Goal: Task Accomplishment & Management: Use online tool/utility

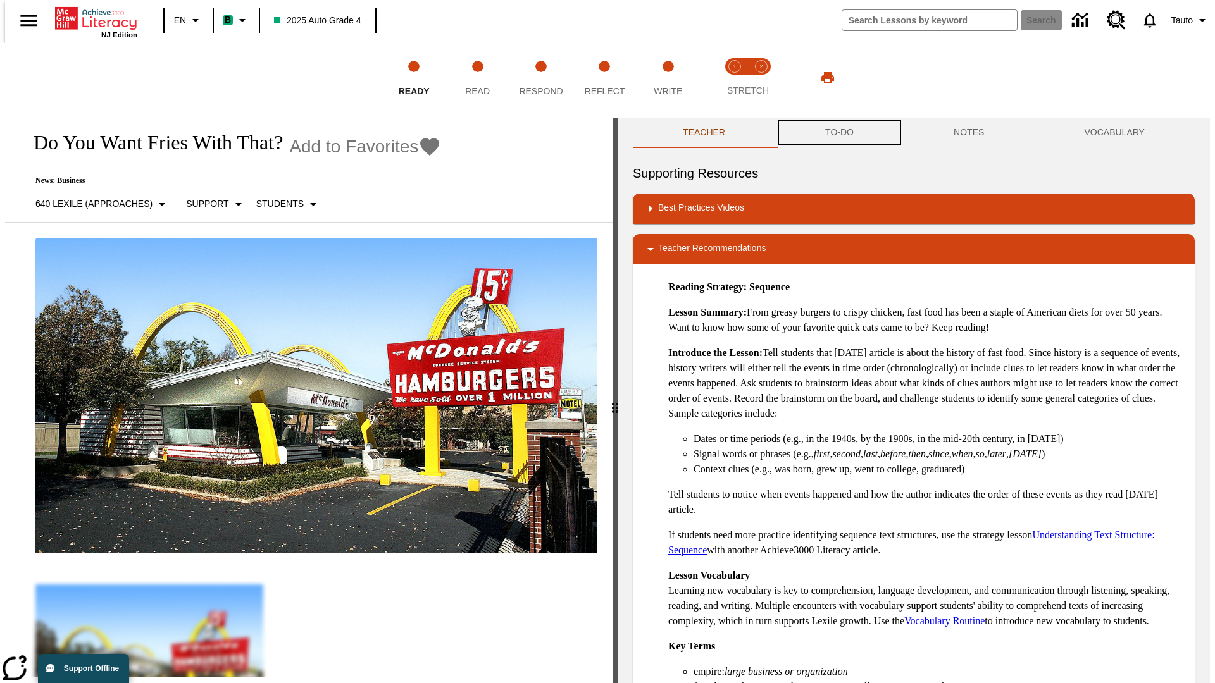
click at [838, 133] on button "TO-DO" at bounding box center [839, 133] width 128 height 30
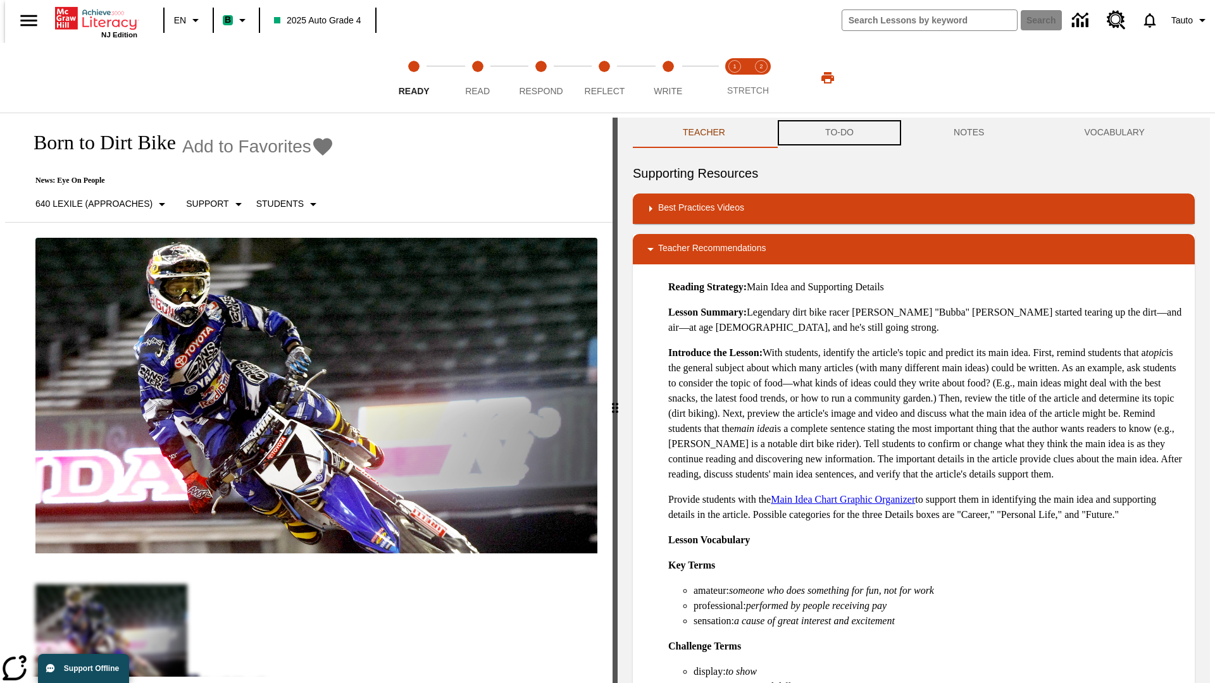
click at [838, 133] on button "TO-DO" at bounding box center [839, 133] width 128 height 30
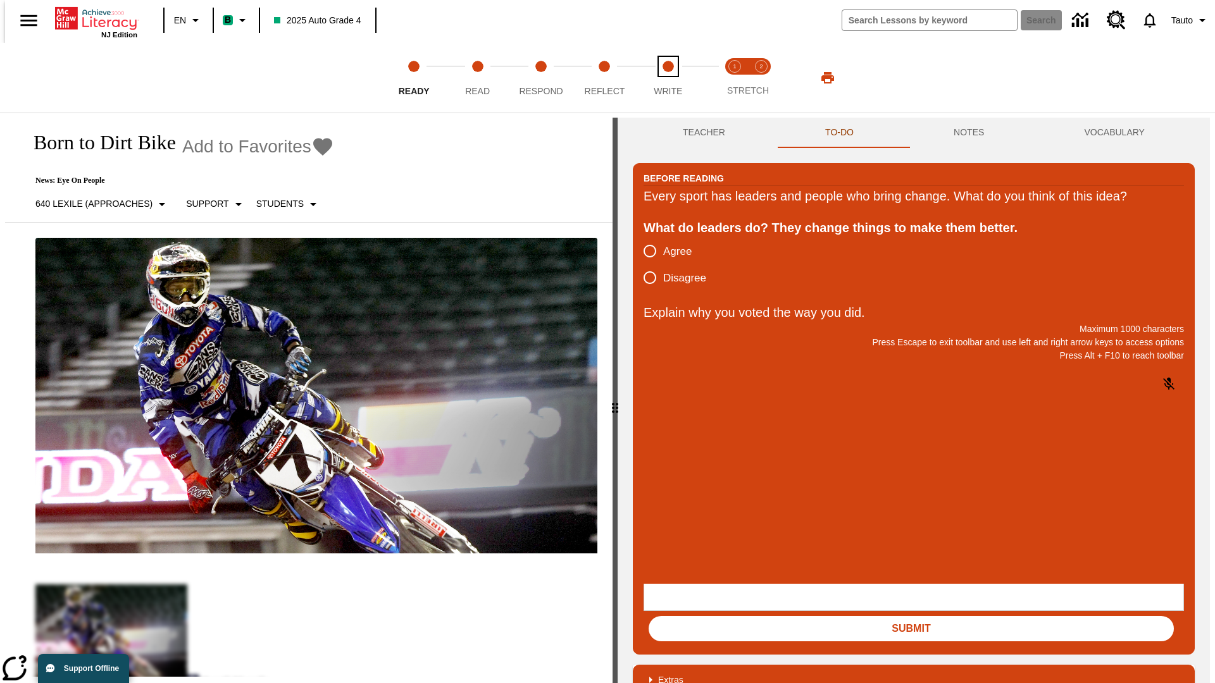
click at [667, 78] on span "Write" at bounding box center [668, 86] width 28 height 23
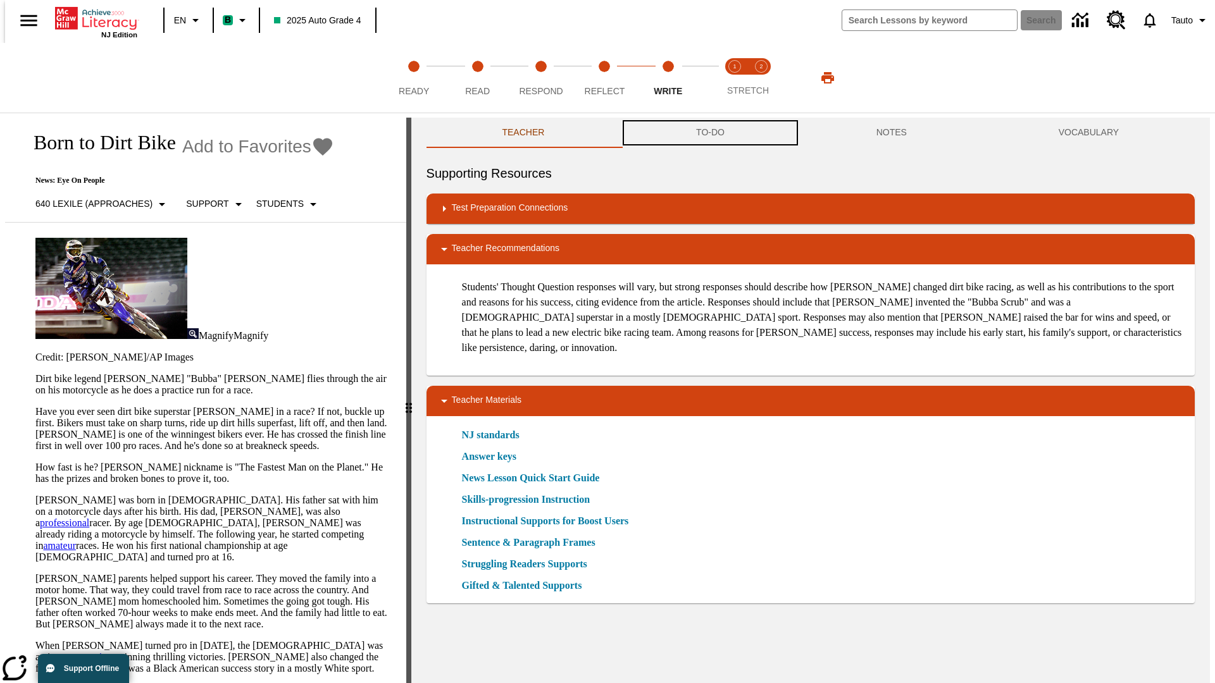
scroll to position [1, 0]
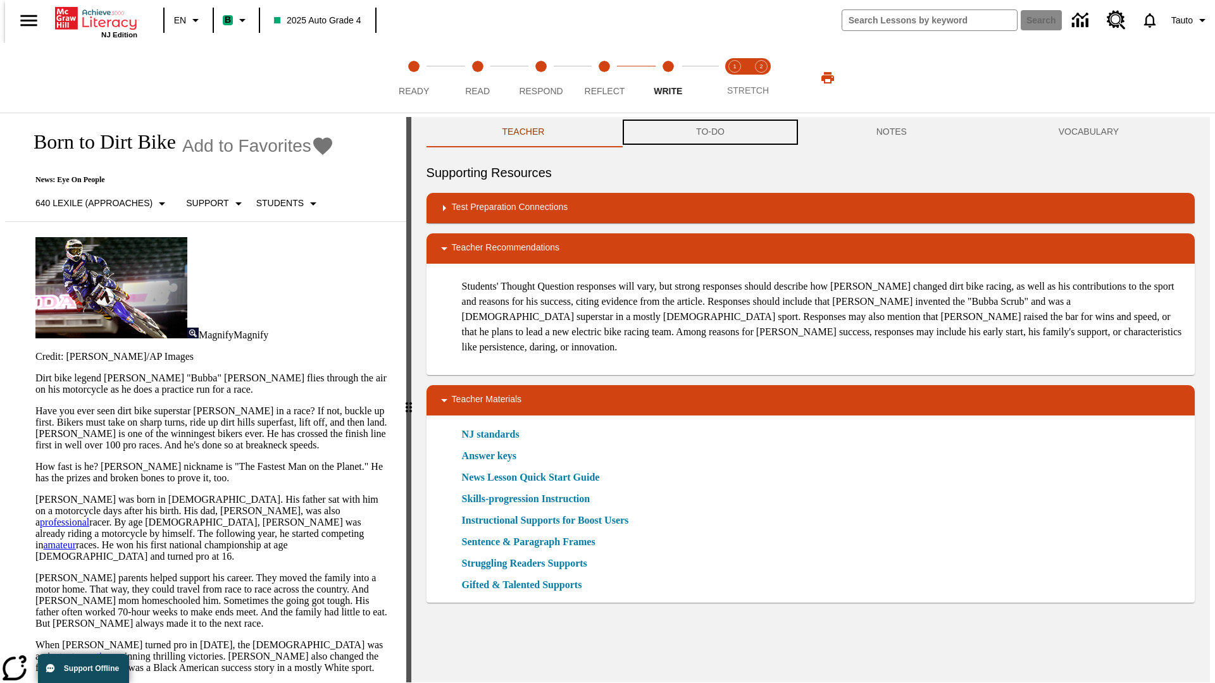
click at [709, 133] on button "TO-DO" at bounding box center [710, 132] width 180 height 30
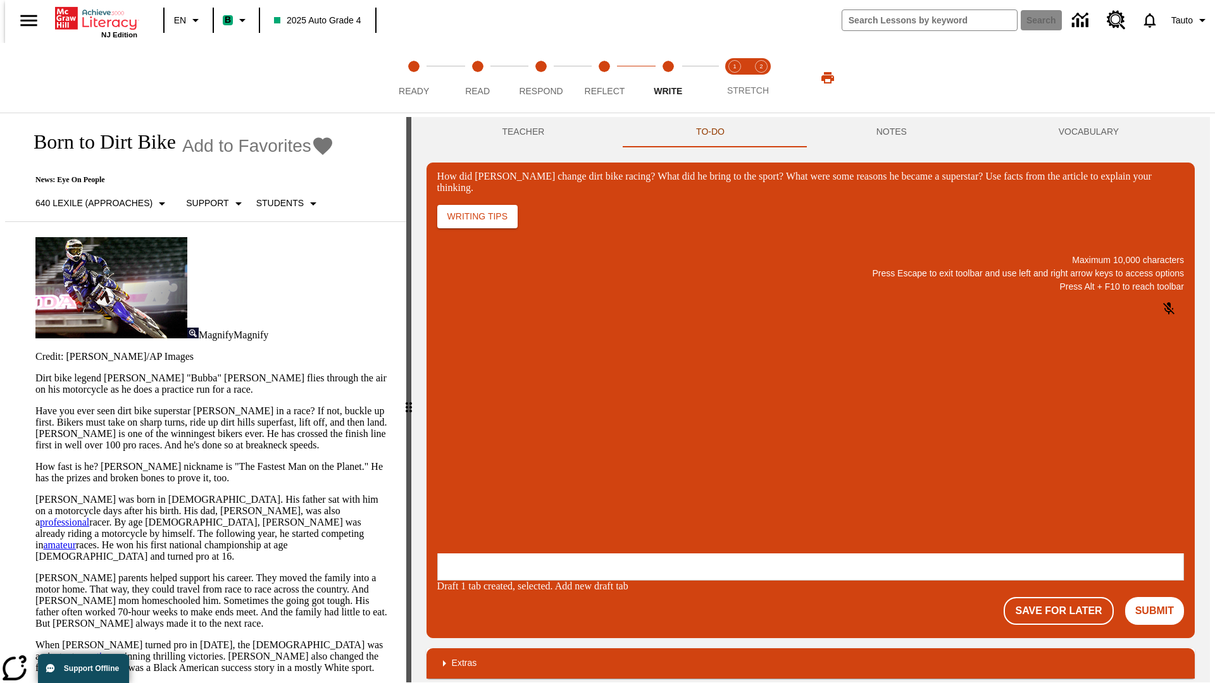
scroll to position [0, 0]
click at [1065, 597] on button "Save For Later" at bounding box center [1057, 611] width 109 height 28
